Goal: Task Accomplishment & Management: Manage account settings

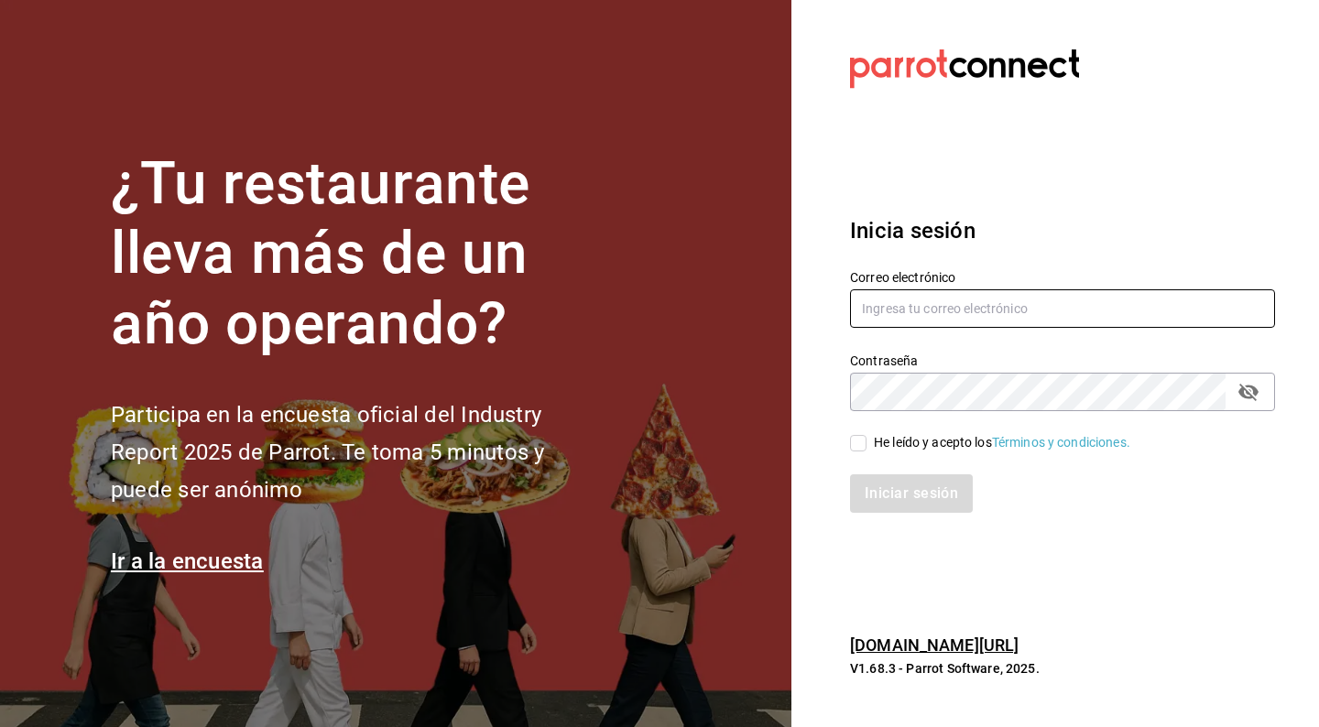
type input "[EMAIL_ADDRESS][DOMAIN_NAME]"
click at [854, 444] on input "He leído y acepto los Términos y condiciones." at bounding box center [858, 443] width 16 height 16
checkbox input "true"
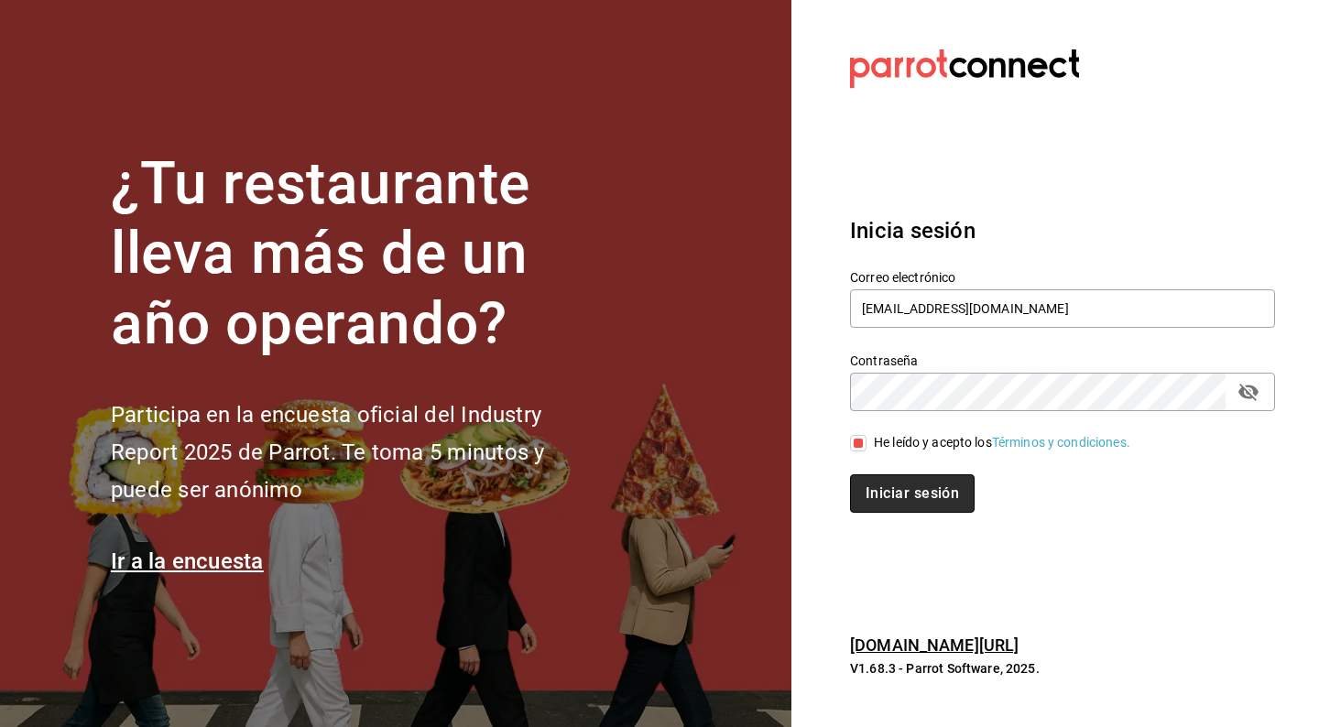
click at [905, 494] on button "Iniciar sesión" at bounding box center [912, 493] width 125 height 38
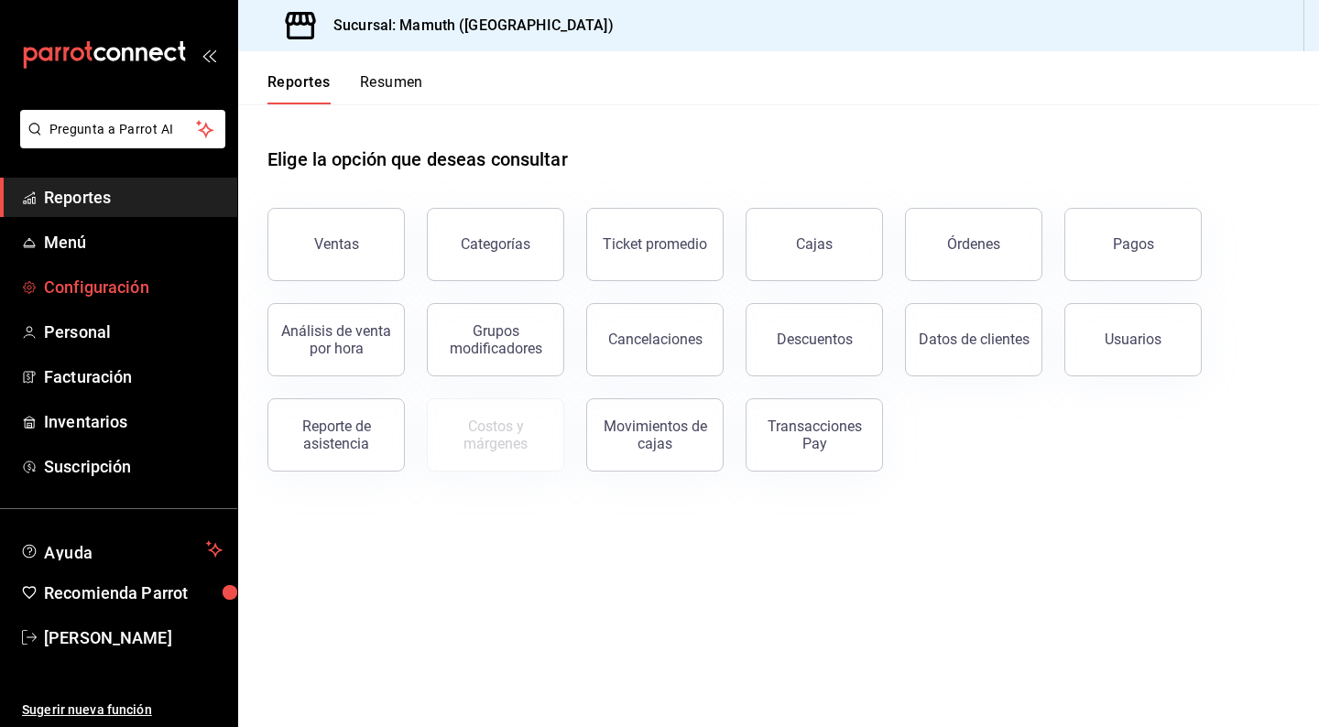
click at [115, 298] on span "Configuración" at bounding box center [133, 287] width 179 height 25
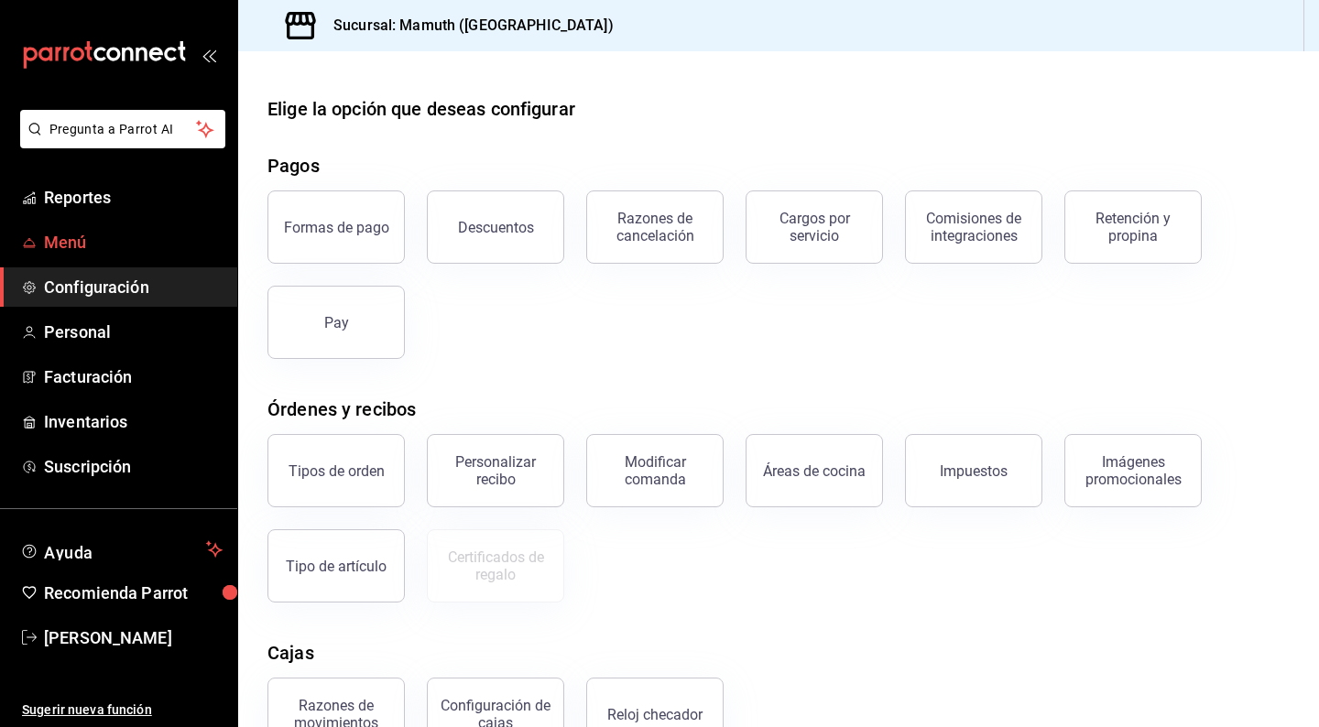
click at [69, 241] on span "Menú" at bounding box center [133, 242] width 179 height 25
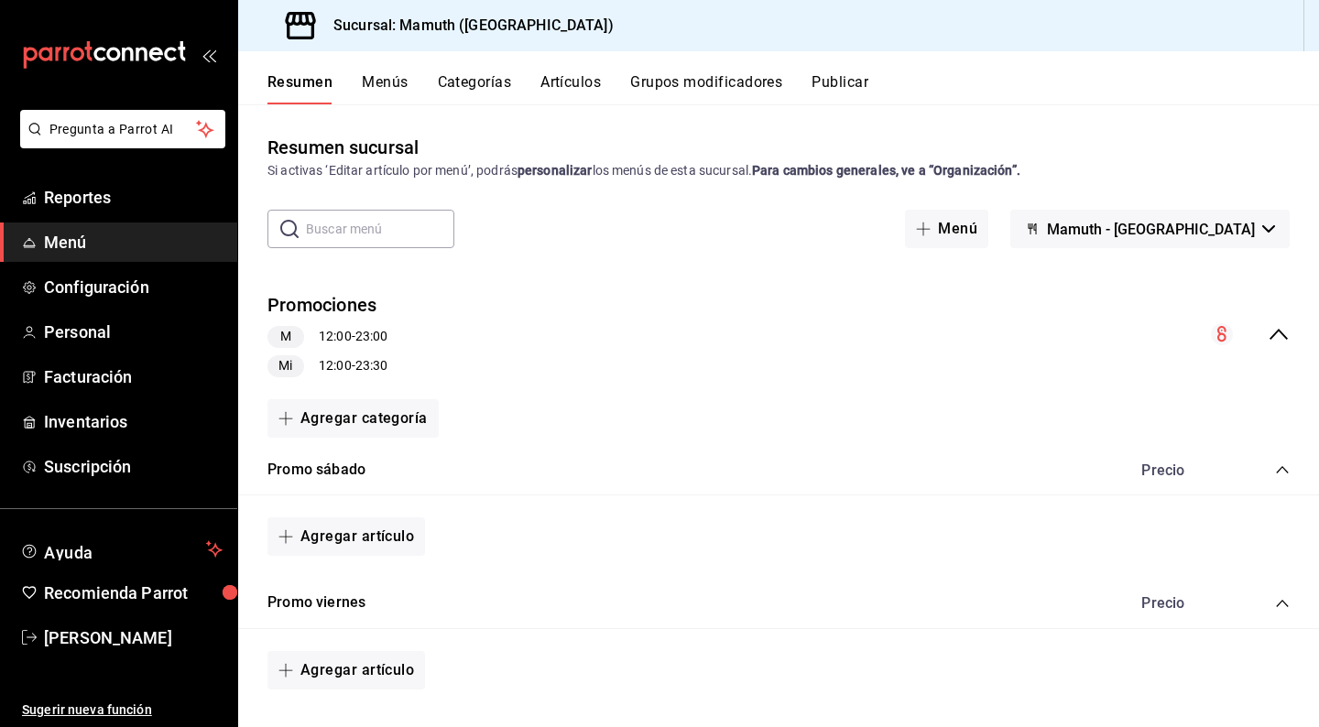
click at [390, 82] on button "Menús" at bounding box center [385, 88] width 46 height 31
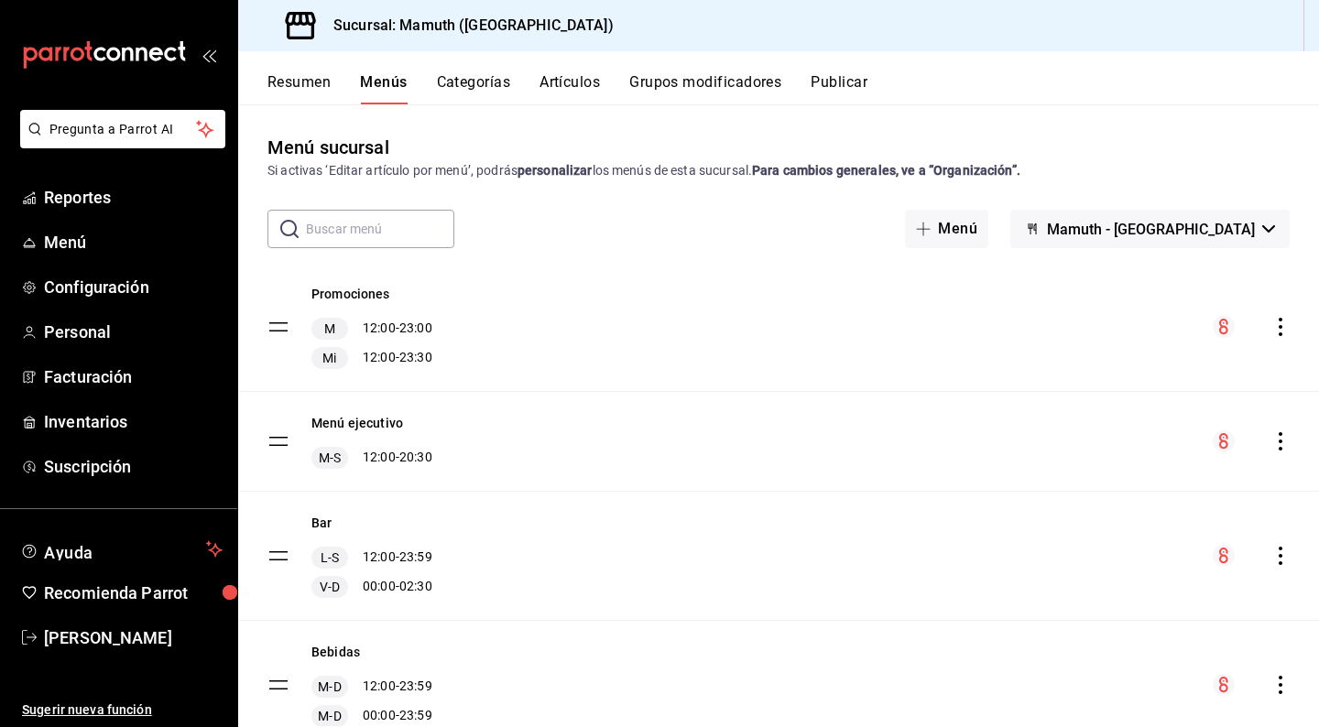
click at [486, 76] on button "Categorías" at bounding box center [474, 88] width 74 height 31
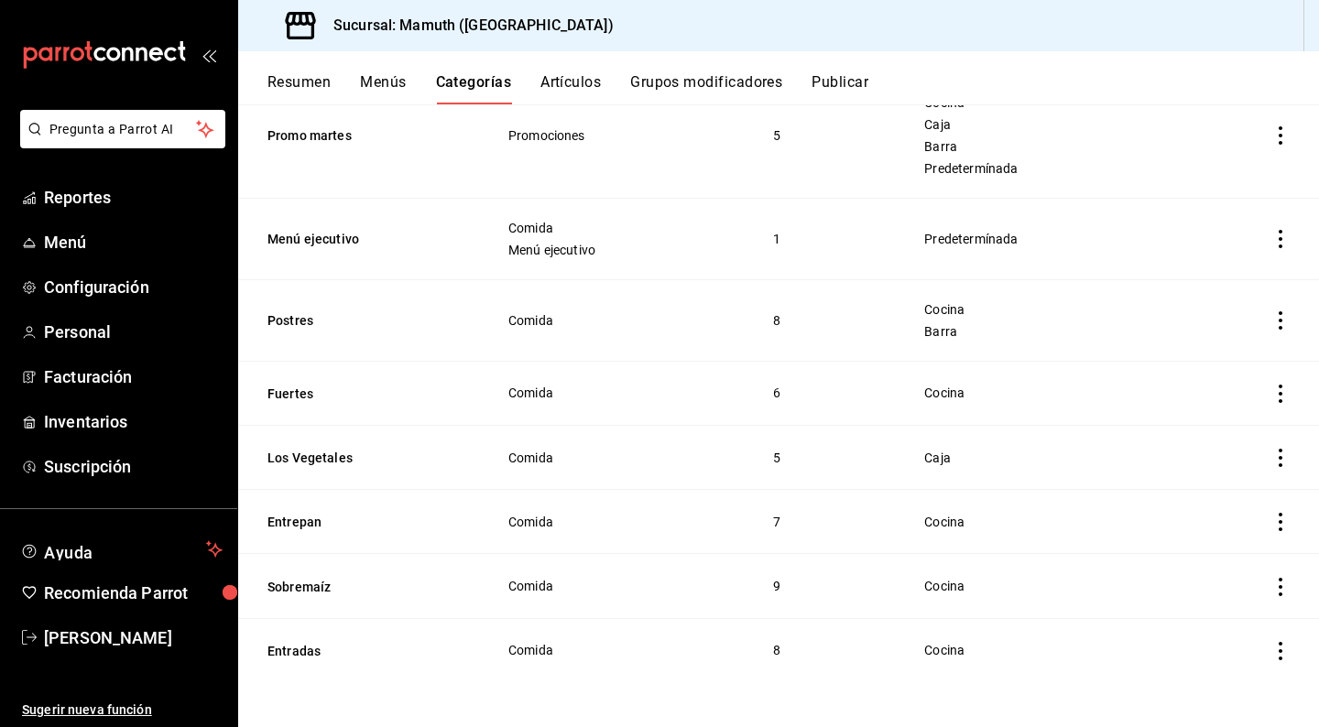
click at [1283, 399] on icon "actions" at bounding box center [1280, 394] width 18 height 18
click at [1227, 435] on span "Editar" at bounding box center [1226, 436] width 48 height 19
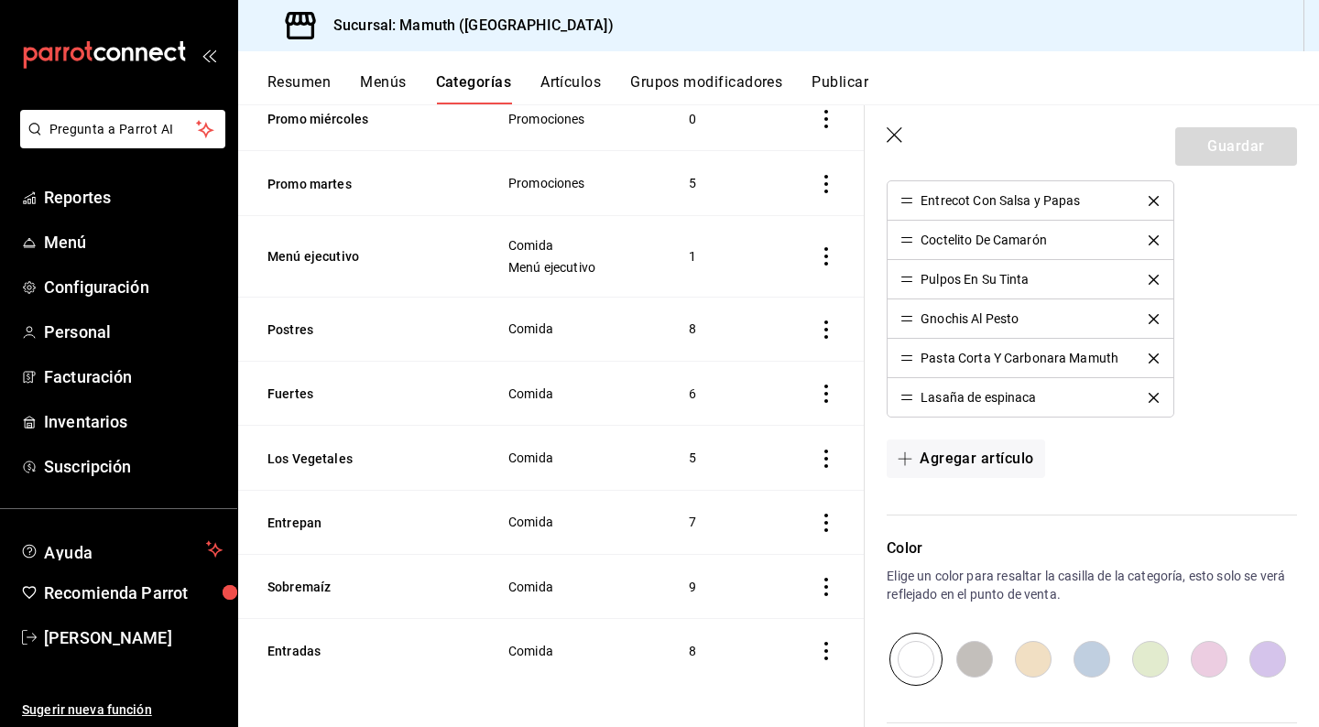
scroll to position [666, 0]
click at [898, 137] on icon "button" at bounding box center [895, 135] width 16 height 16
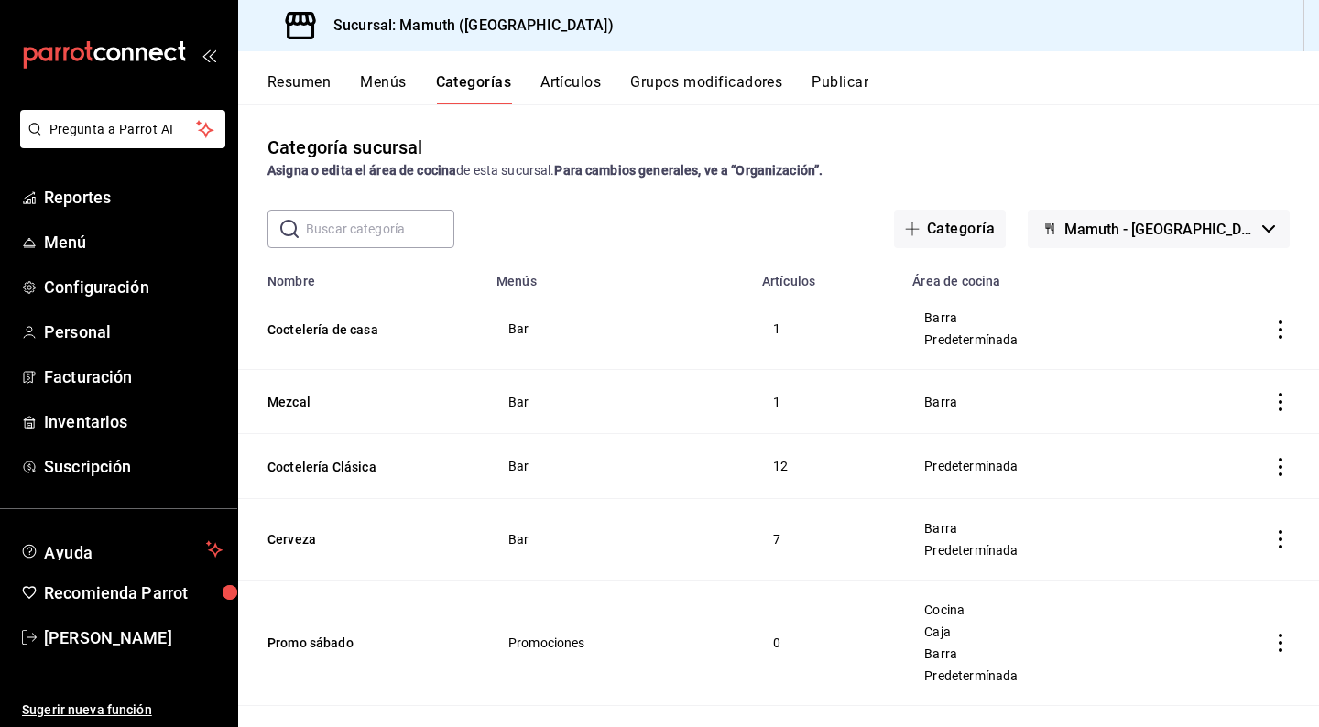
click at [307, 82] on button "Resumen" at bounding box center [298, 88] width 63 height 31
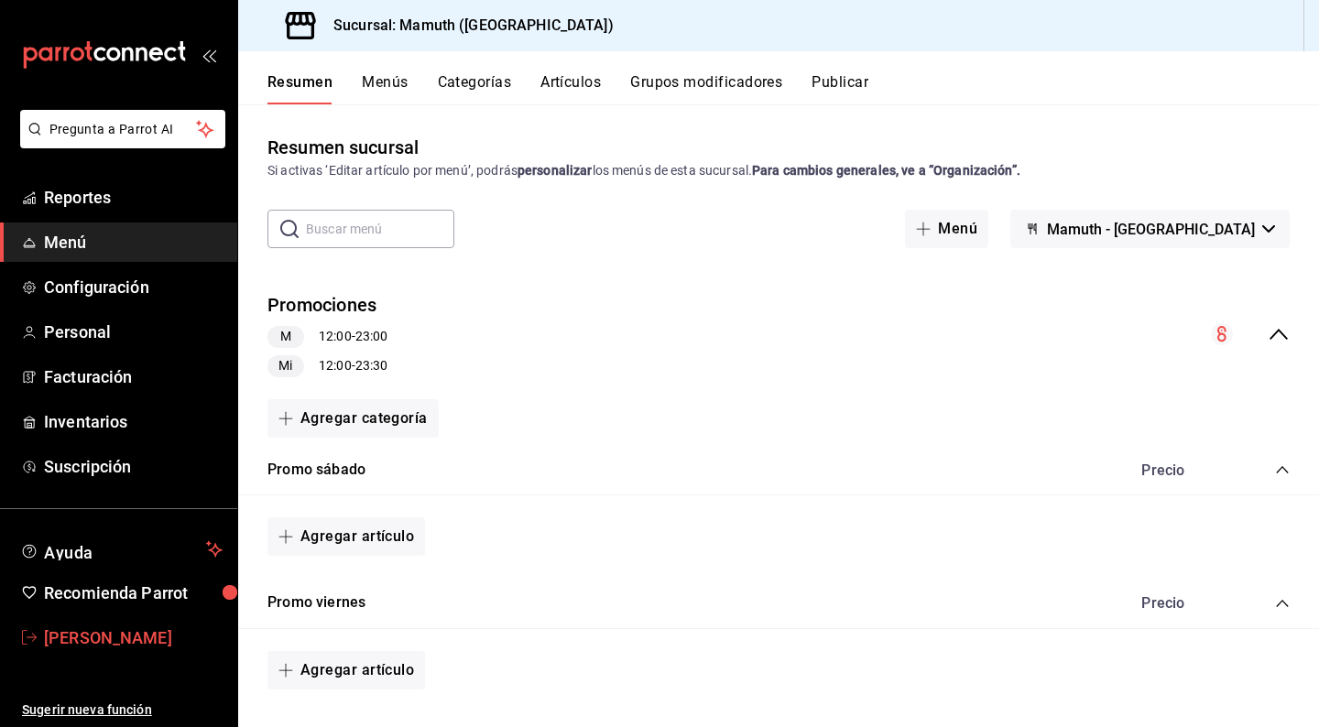
click at [122, 636] on span "[PERSON_NAME]" at bounding box center [133, 638] width 179 height 25
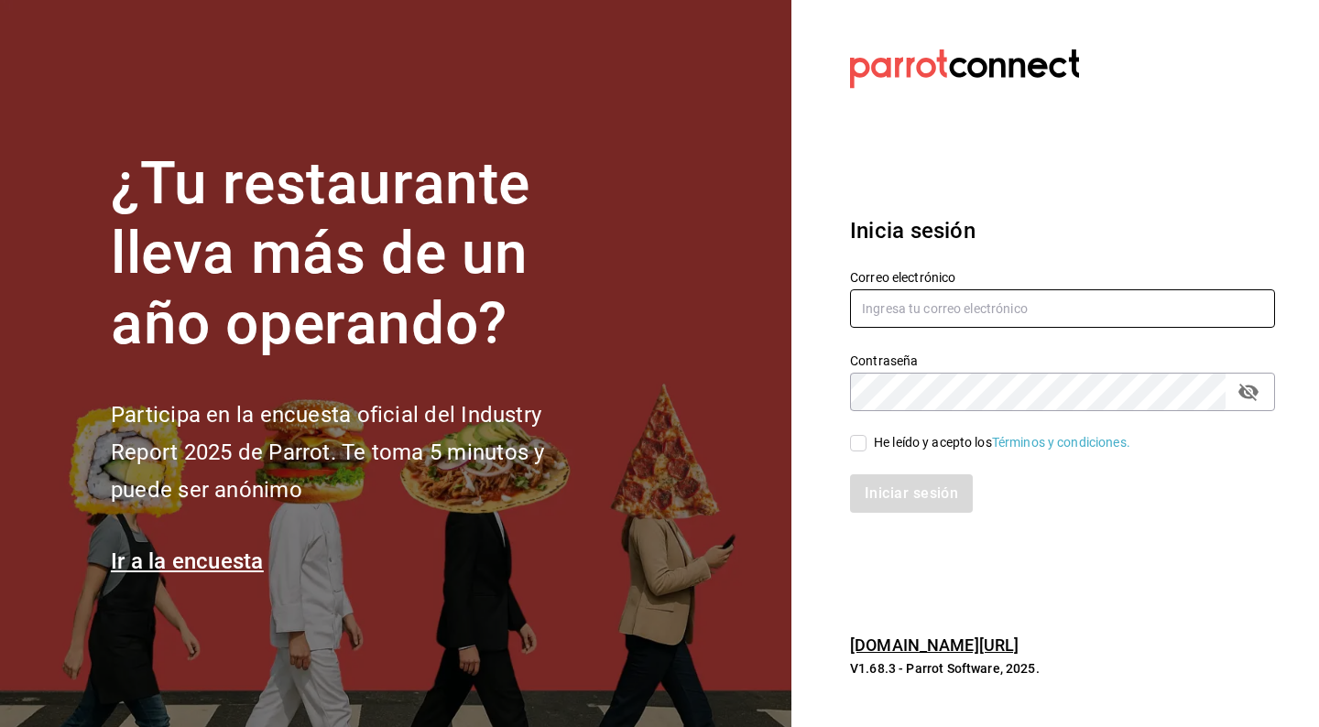
type input "[EMAIL_ADDRESS][DOMAIN_NAME]"
click at [863, 449] on input "He leído y acepto los Términos y condiciones." at bounding box center [858, 443] width 16 height 16
checkbox input "true"
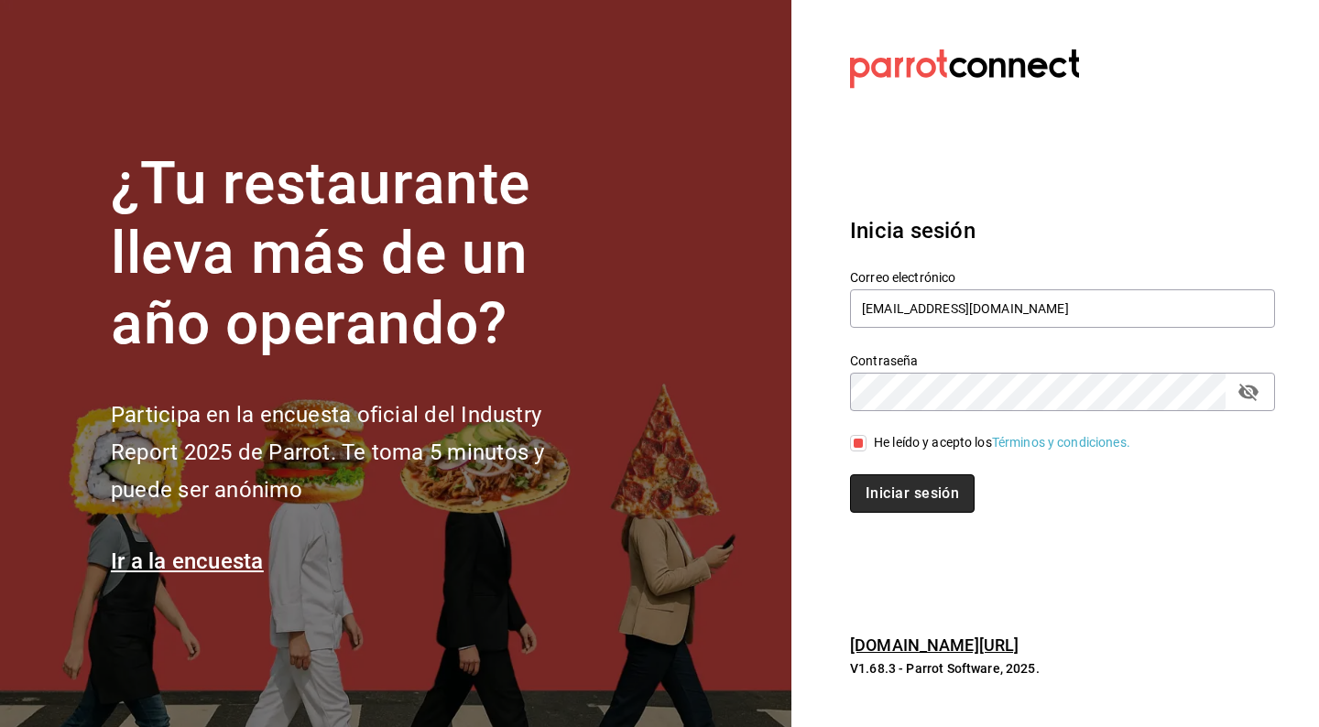
click at [877, 489] on button "Iniciar sesión" at bounding box center [912, 493] width 125 height 38
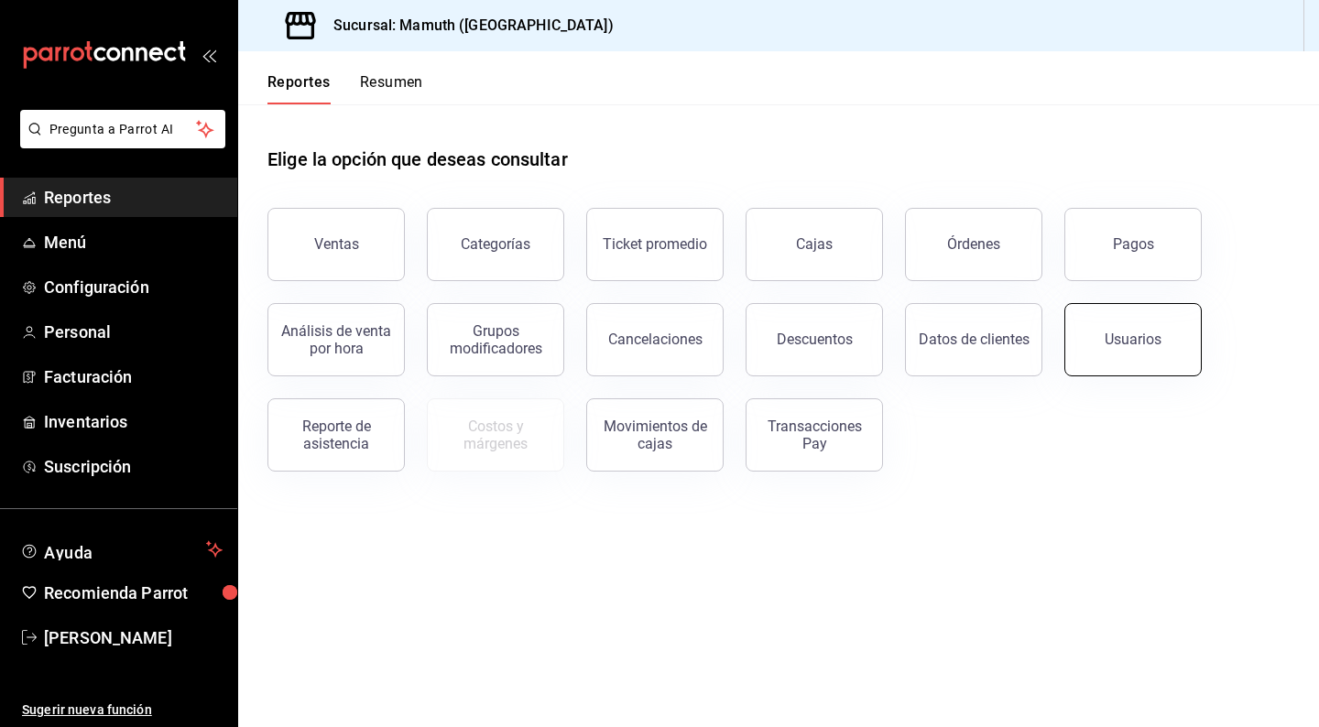
click at [1129, 320] on button "Usuarios" at bounding box center [1132, 339] width 137 height 73
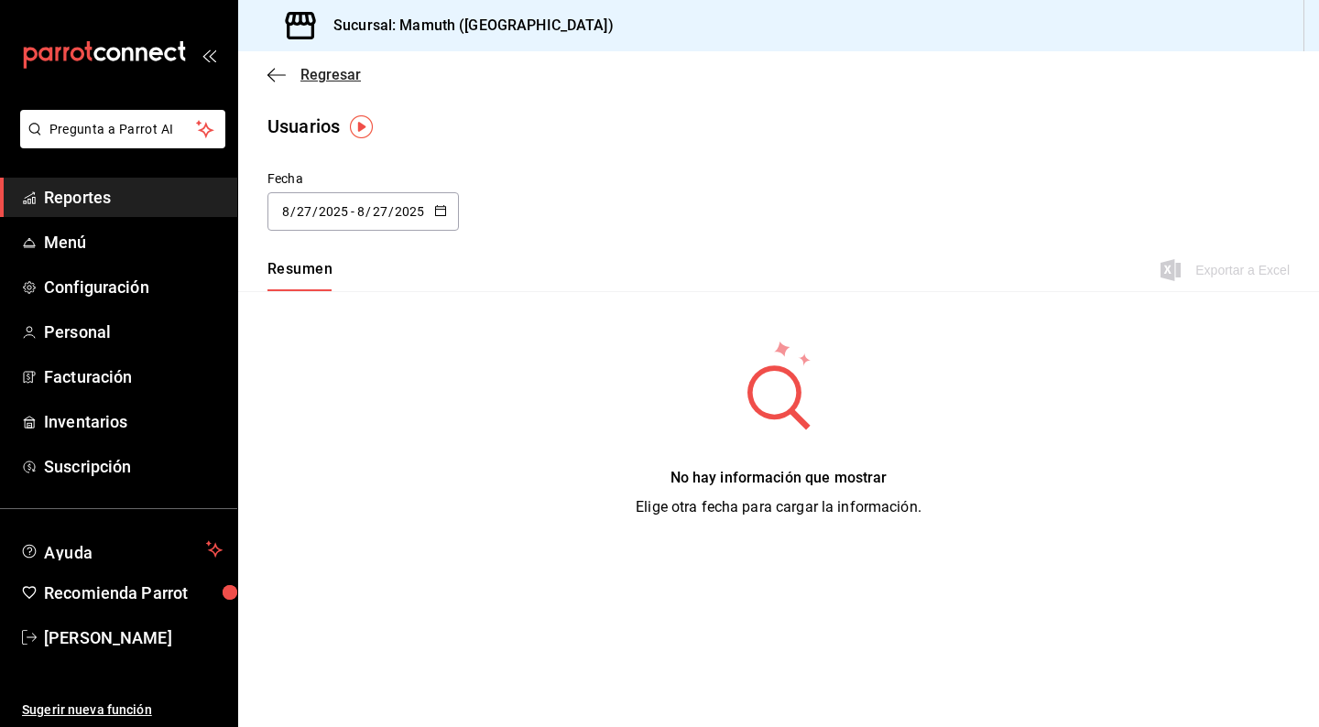
click at [277, 72] on icon "button" at bounding box center [276, 75] width 18 height 16
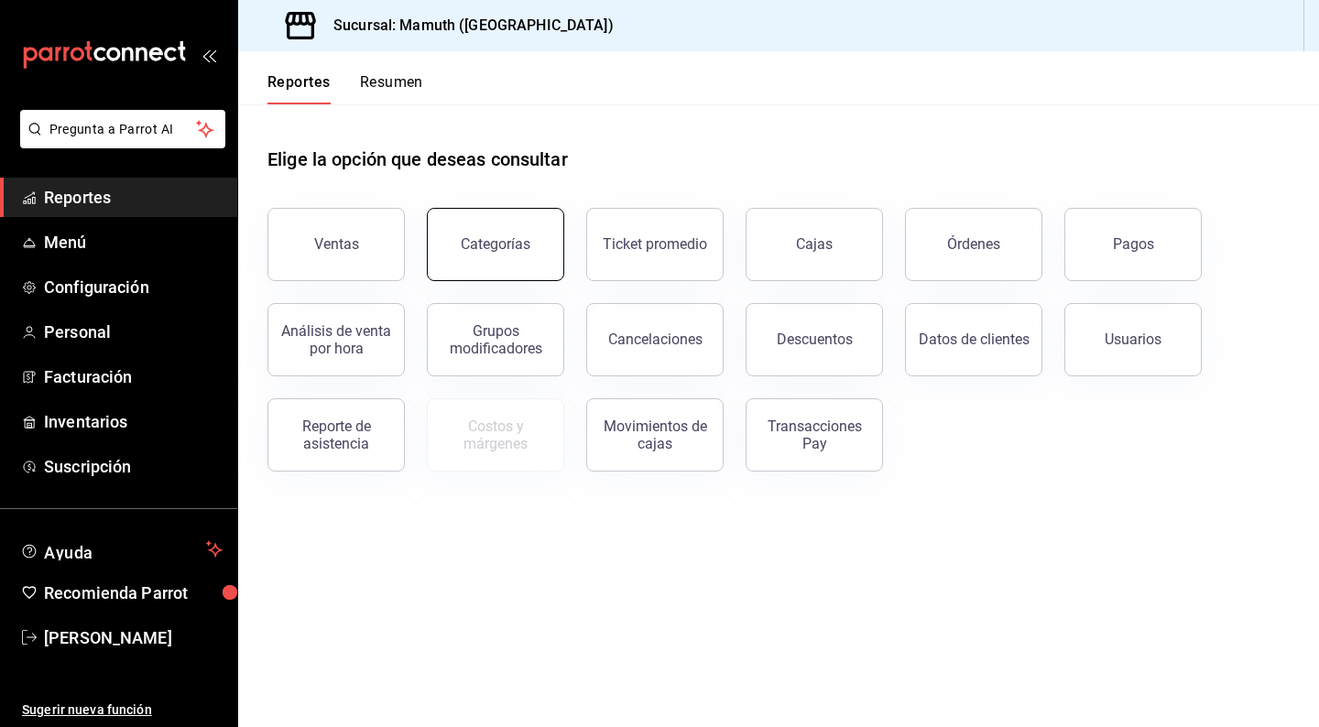
click at [543, 243] on button "Categorías" at bounding box center [495, 244] width 137 height 73
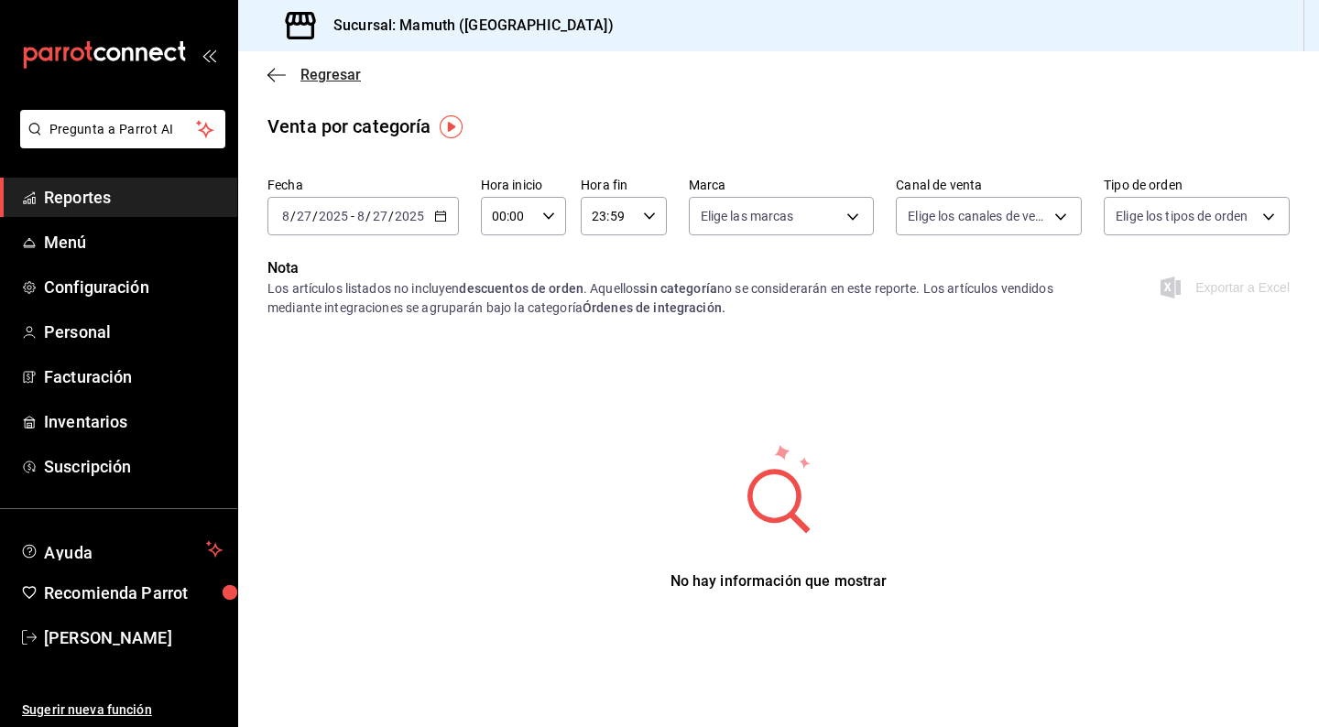
click at [278, 71] on icon "button" at bounding box center [276, 75] width 18 height 16
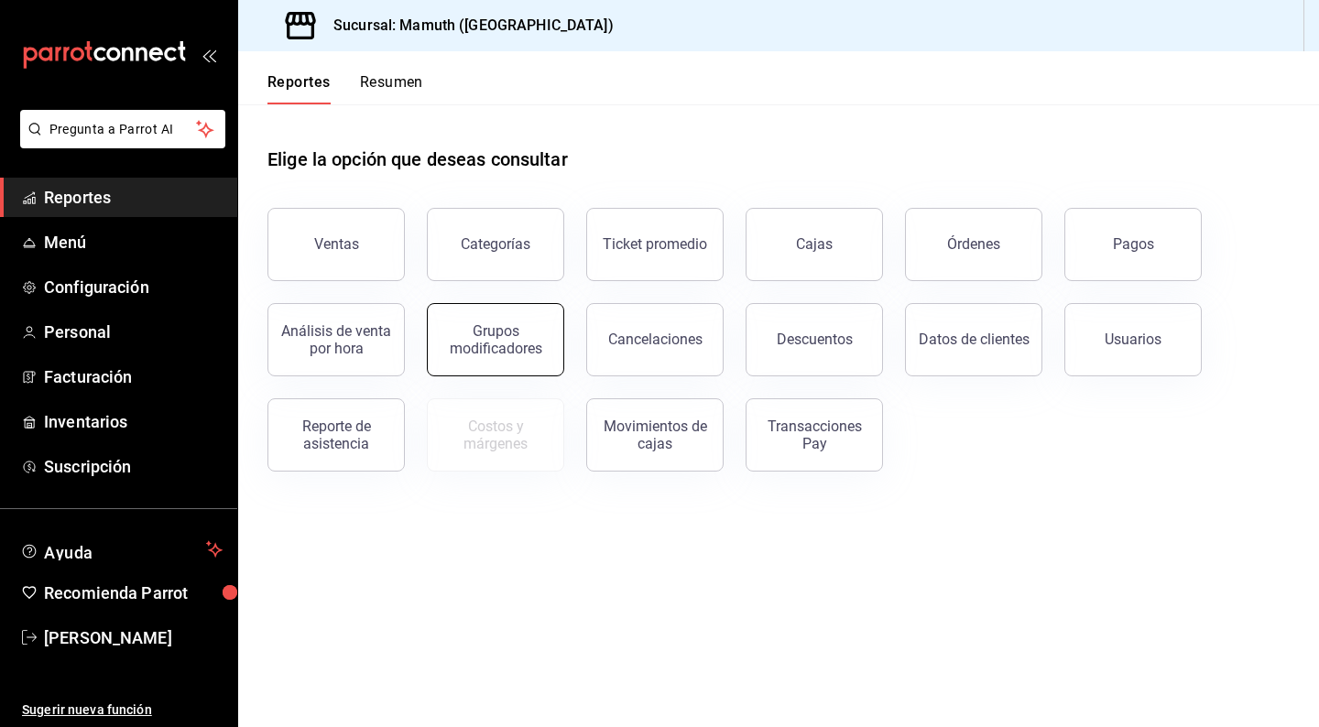
click at [496, 354] on div "Grupos modificadores" at bounding box center [496, 339] width 114 height 35
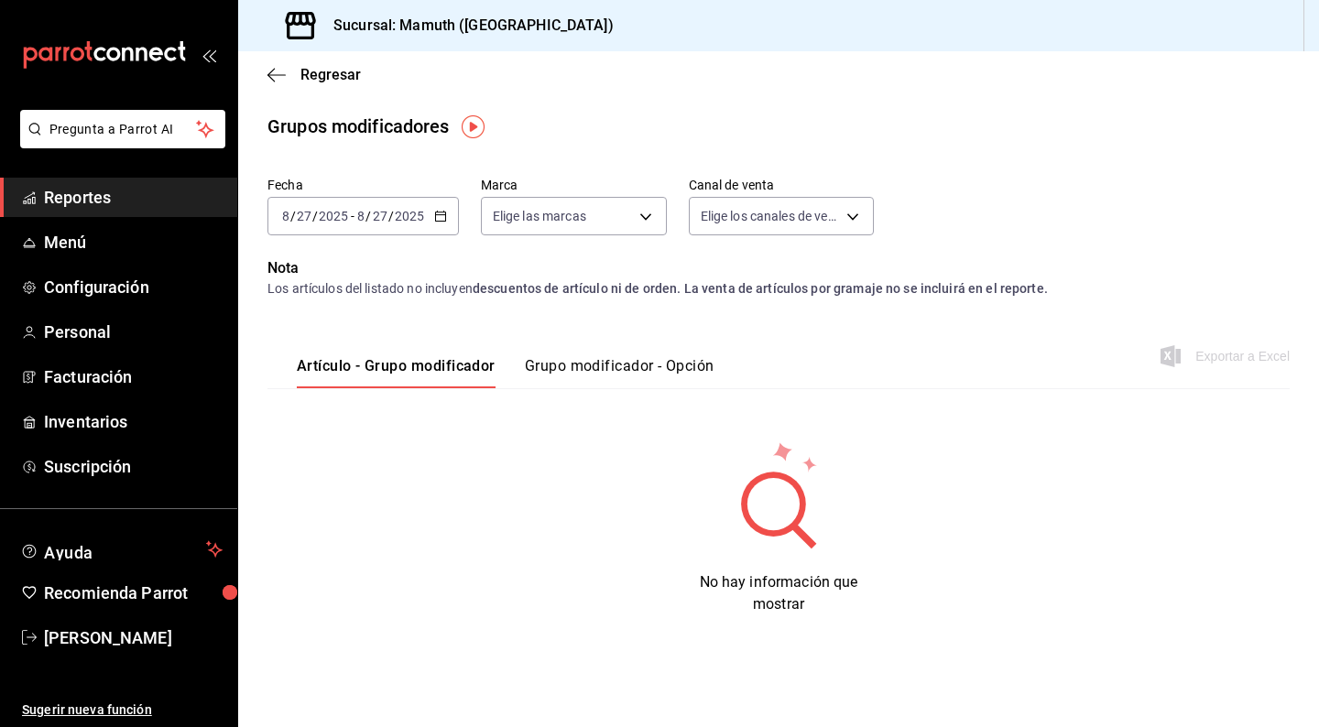
click at [605, 366] on button "Grupo modificador - Opción" at bounding box center [620, 372] width 190 height 31
click at [398, 376] on button "Artículo - Grupo modificador" at bounding box center [394, 372] width 194 height 31
click at [81, 431] on span "Inventarios" at bounding box center [133, 421] width 179 height 25
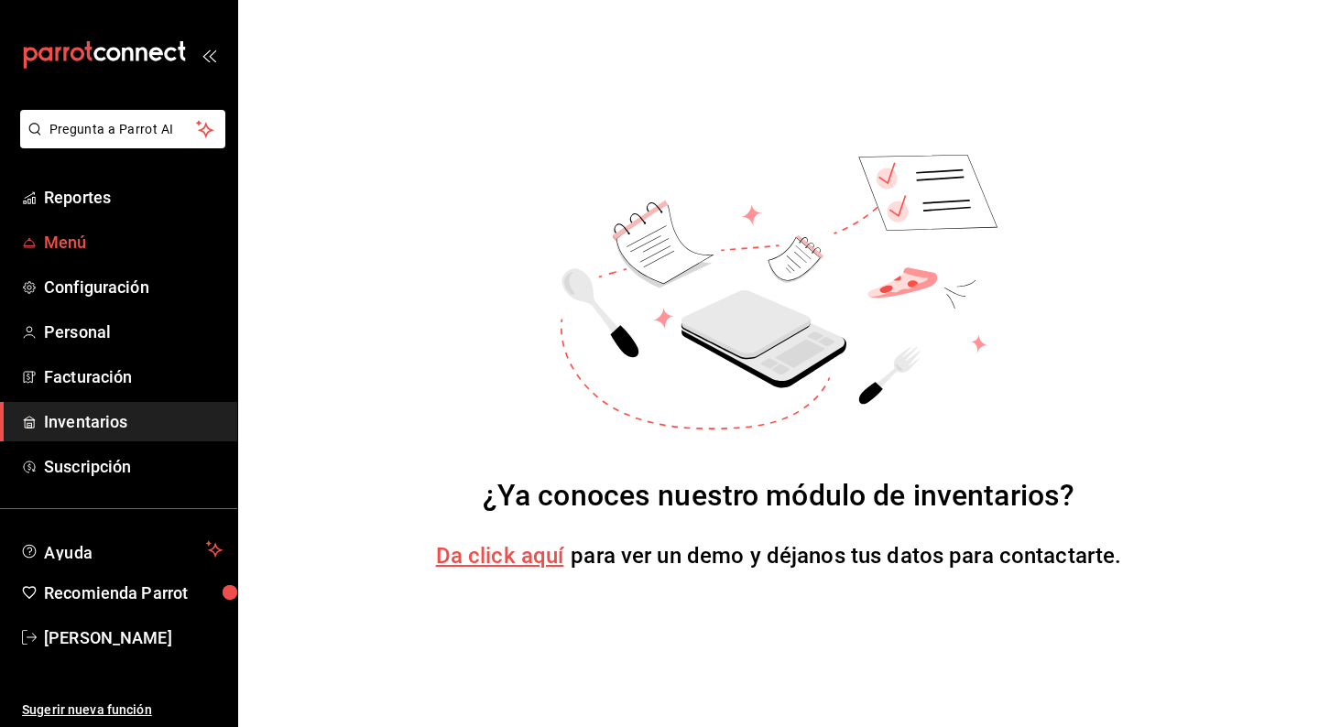
click at [71, 247] on span "Menú" at bounding box center [133, 242] width 179 height 25
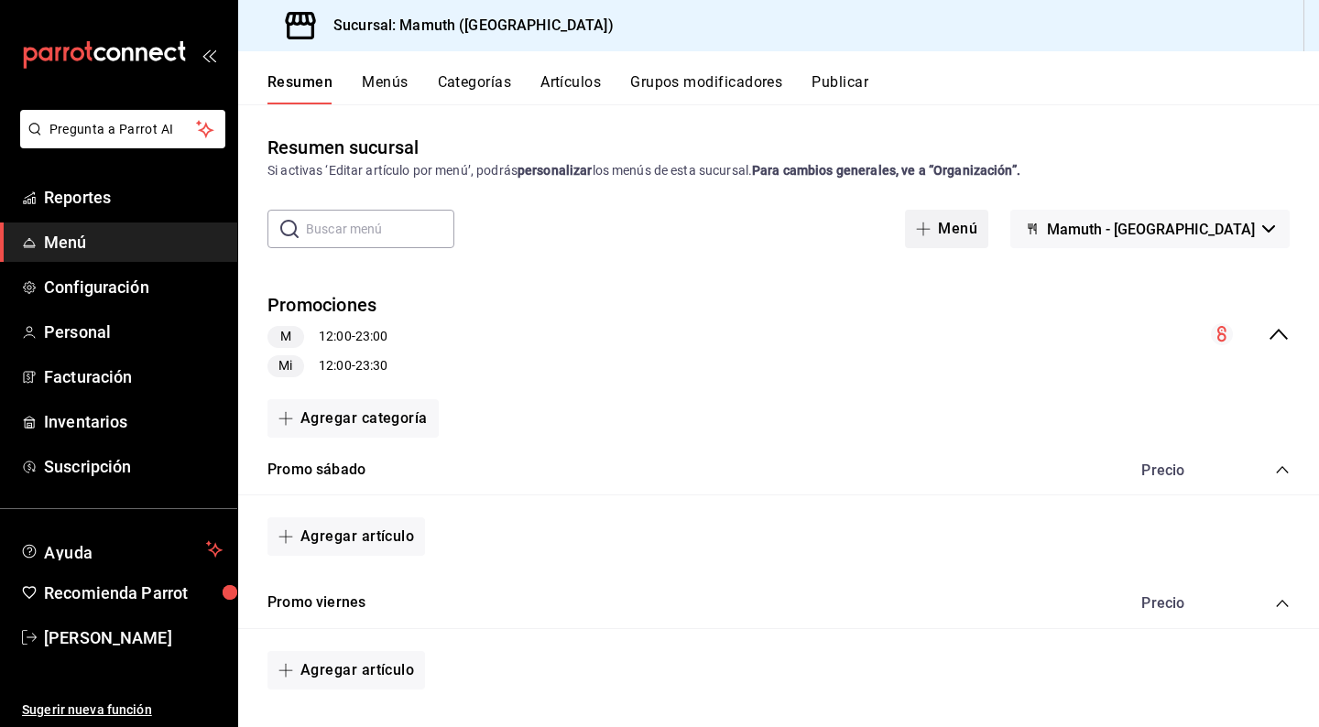
click at [988, 229] on button "Menú" at bounding box center [946, 229] width 83 height 38
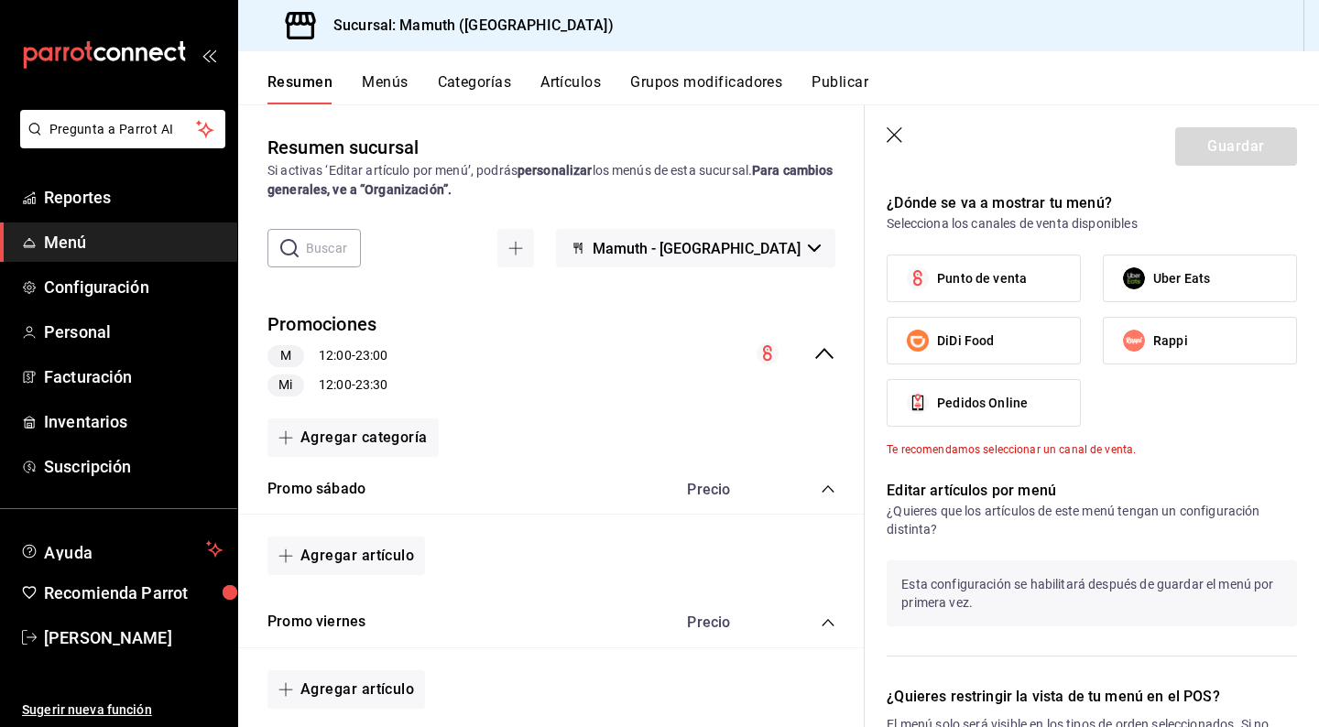
scroll to position [673, 0]
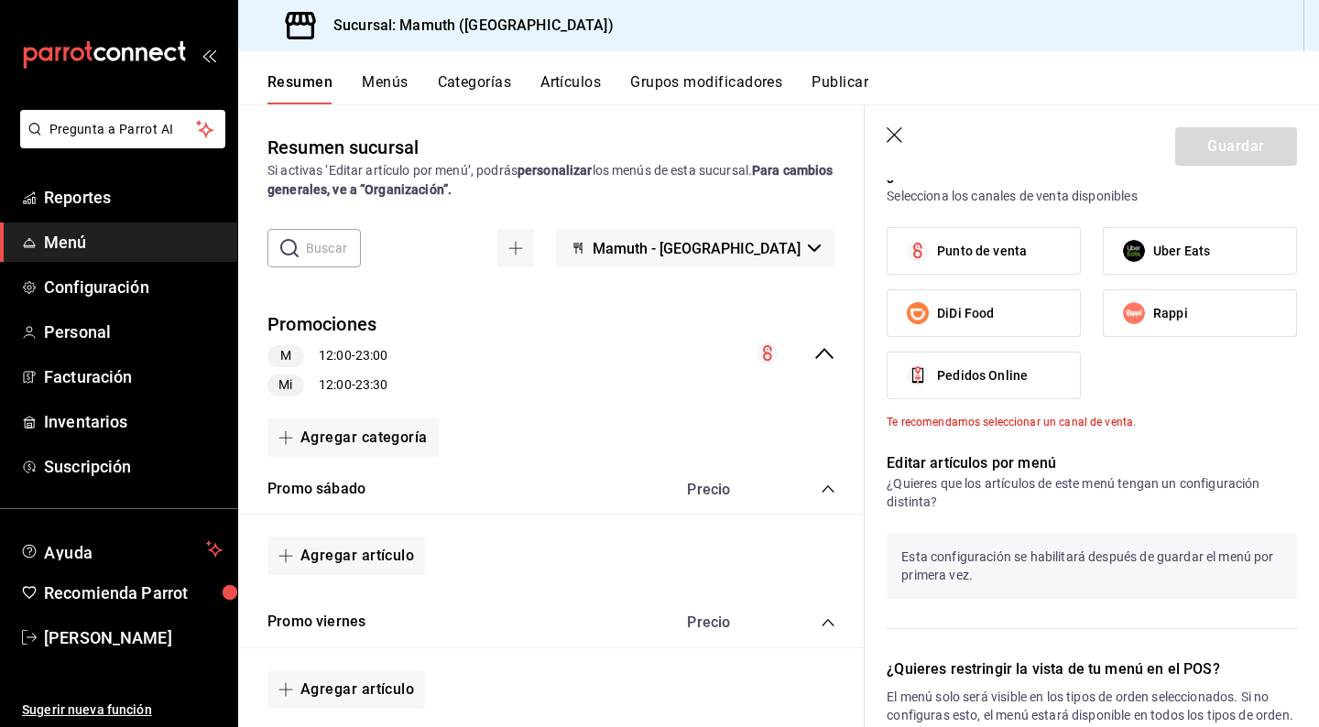
click at [895, 144] on icon "button" at bounding box center [896, 136] width 18 height 18
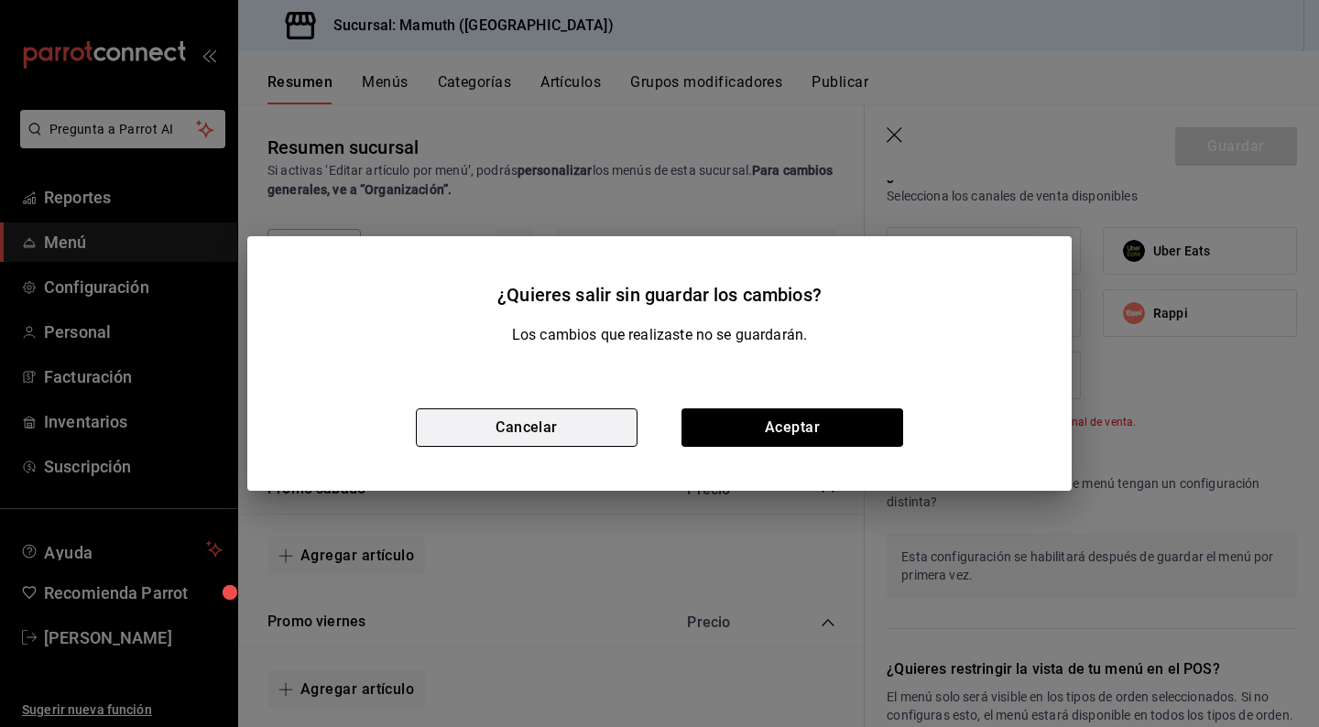
click at [552, 417] on button "Cancelar" at bounding box center [527, 428] width 222 height 38
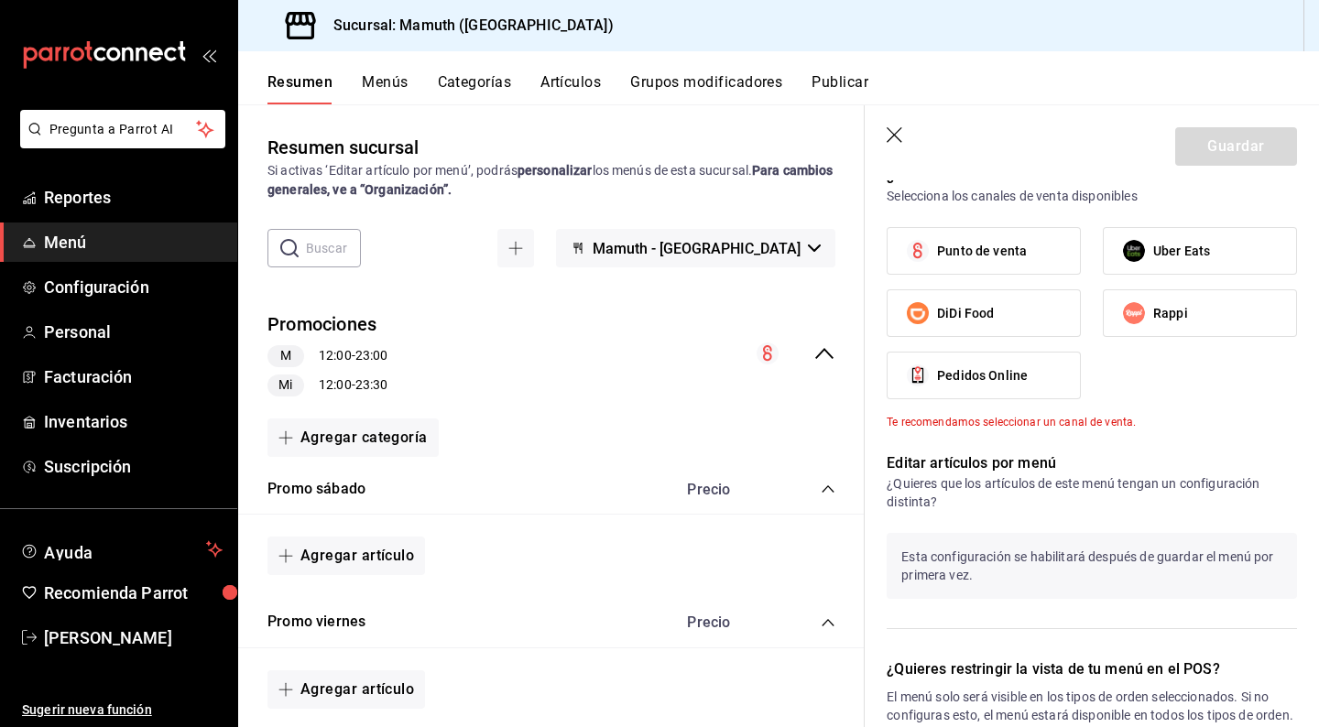
click at [892, 136] on icon "button" at bounding box center [896, 136] width 18 height 18
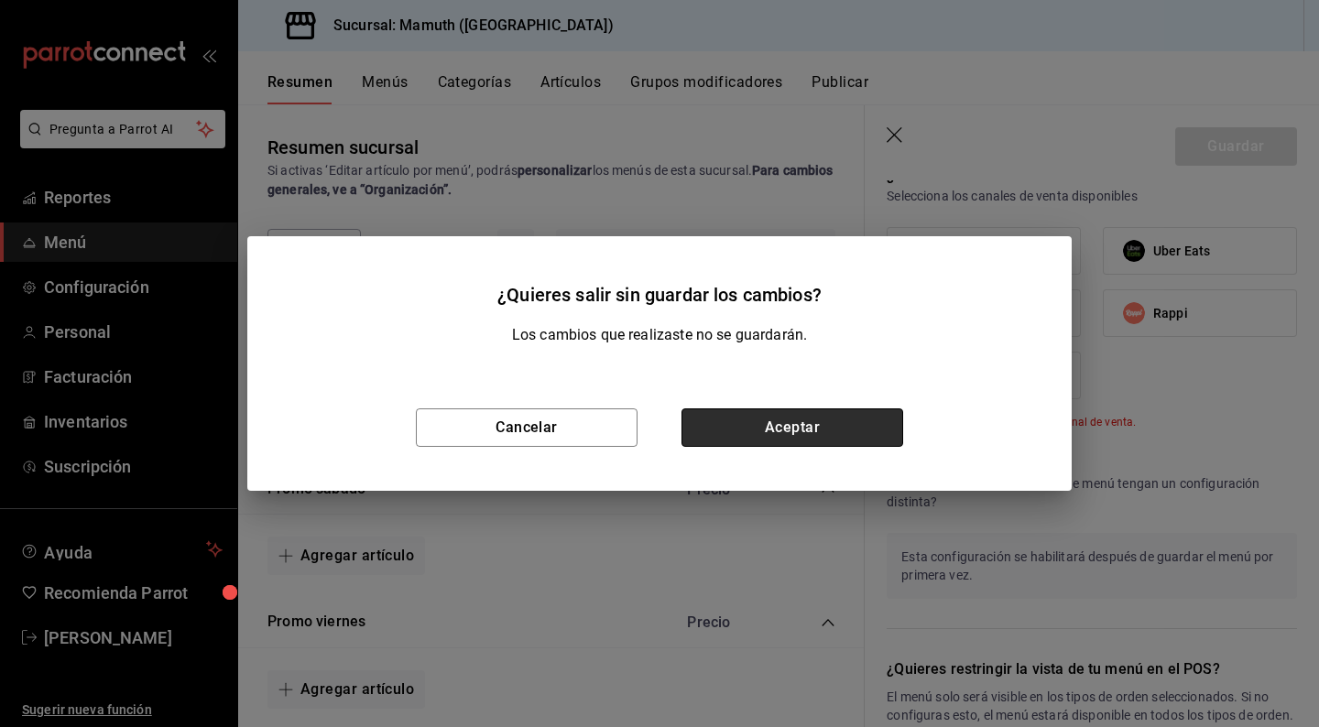
click at [764, 418] on button "Aceptar" at bounding box center [793, 428] width 222 height 38
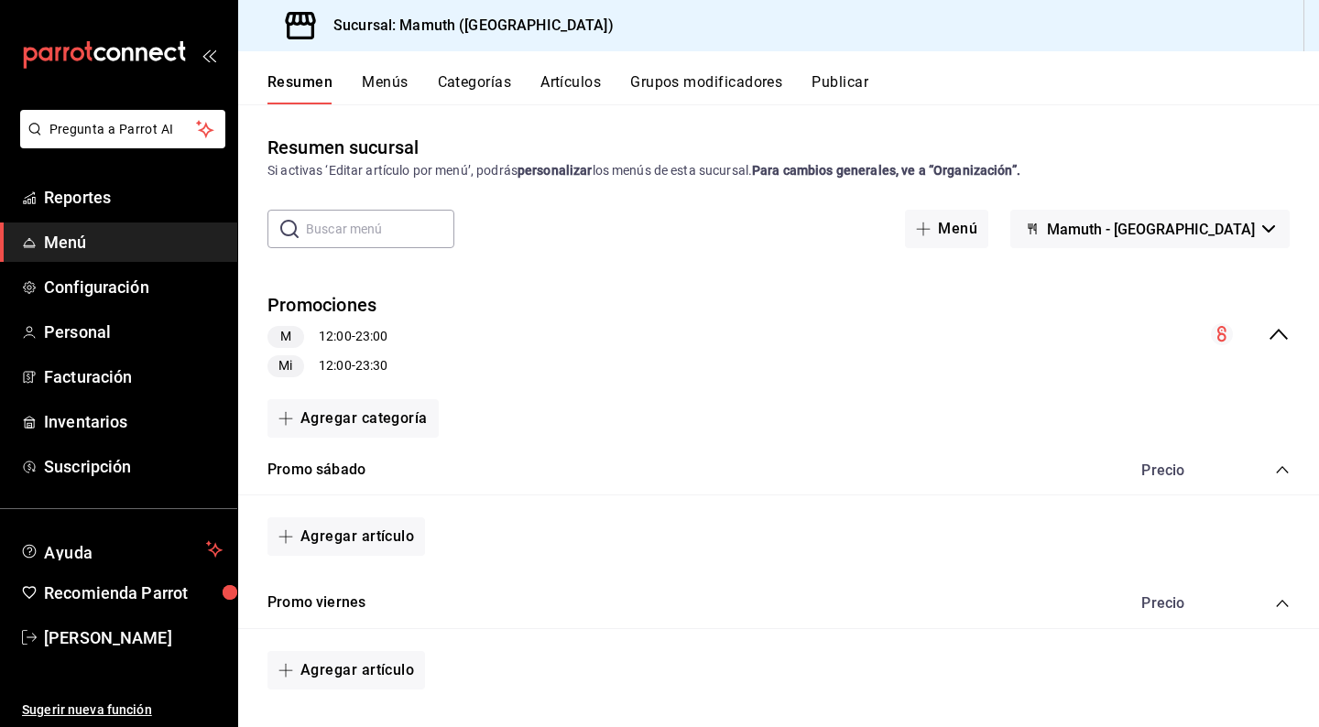
click at [682, 84] on button "Grupos modificadores" at bounding box center [706, 88] width 152 height 31
